Goal: Information Seeking & Learning: Find contact information

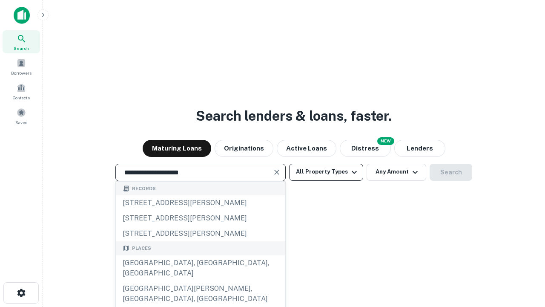
click at [200, 281] on div "Santa Monica, CA, USA" at bounding box center [201, 268] width 170 height 26
click at [326, 172] on button "All Property Types" at bounding box center [326, 172] width 74 height 17
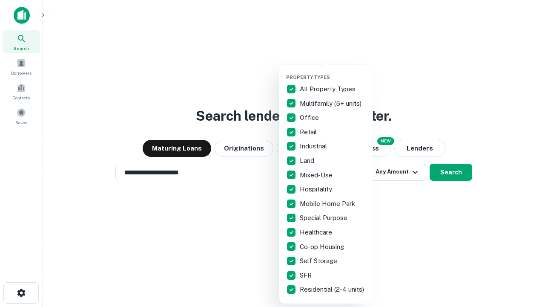
type input "**********"
click at [333, 72] on button "button" at bounding box center [333, 72] width 94 height 0
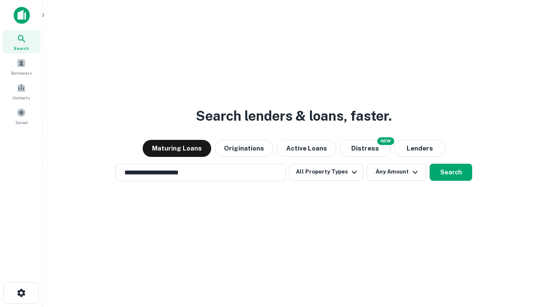
scroll to position [13, 0]
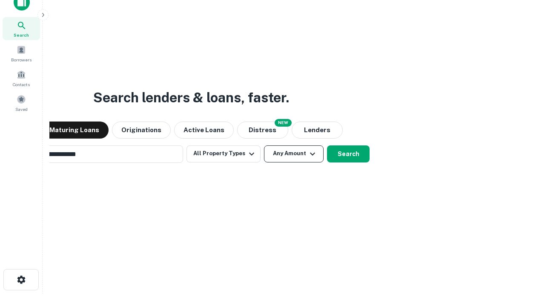
click at [264, 145] on button "Any Amount" at bounding box center [294, 153] width 60 height 17
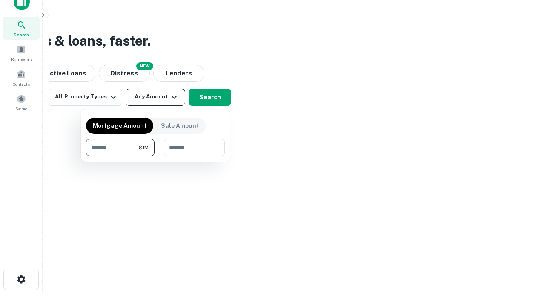
type input "*******"
click at [156, 156] on button "button" at bounding box center [155, 156] width 139 height 0
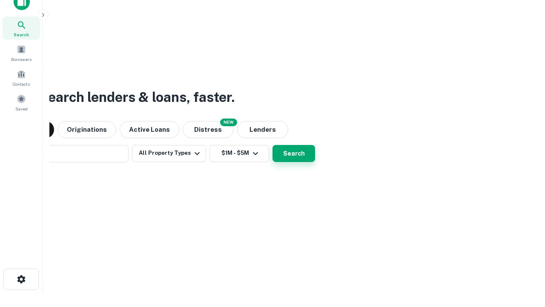
click at [273, 145] on button "Search" at bounding box center [294, 153] width 43 height 17
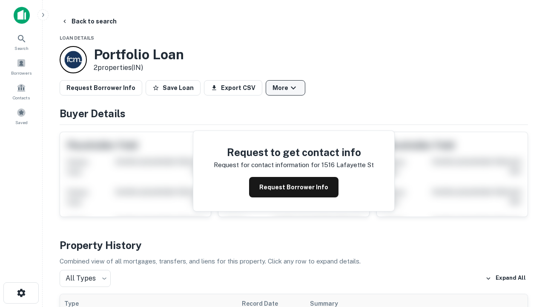
click at [285, 88] on button "More" at bounding box center [286, 87] width 40 height 15
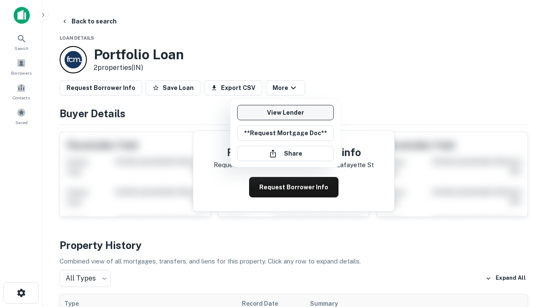
click at [285, 112] on link "View Lender" at bounding box center [285, 112] width 97 height 15
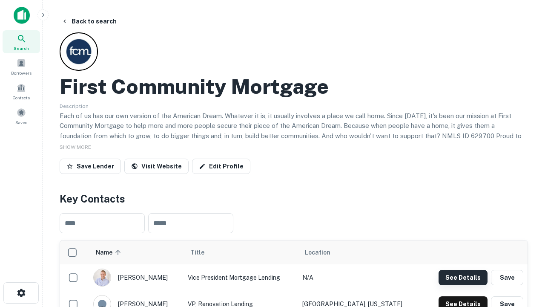
click at [463, 277] on button "See Details" at bounding box center [463, 277] width 49 height 15
click at [21, 293] on icon "button" at bounding box center [21, 293] width 10 height 10
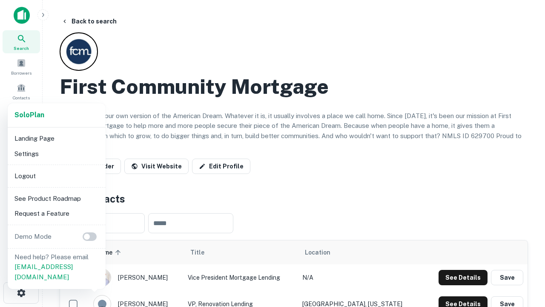
click at [56, 176] on li "Logout" at bounding box center [56, 175] width 91 height 15
